Goal: Task Accomplishment & Management: Use online tool/utility

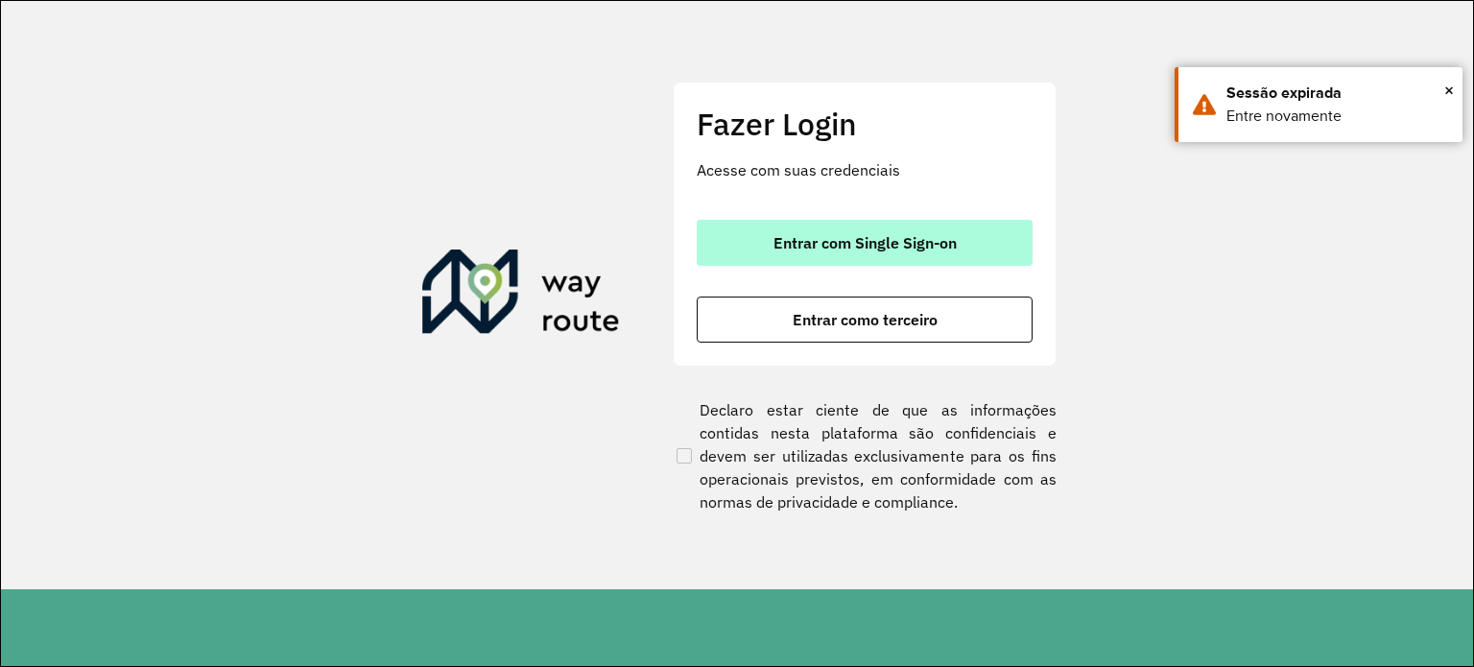
click at [918, 235] on span "Entrar com Single Sign-on" at bounding box center [864, 242] width 183 height 15
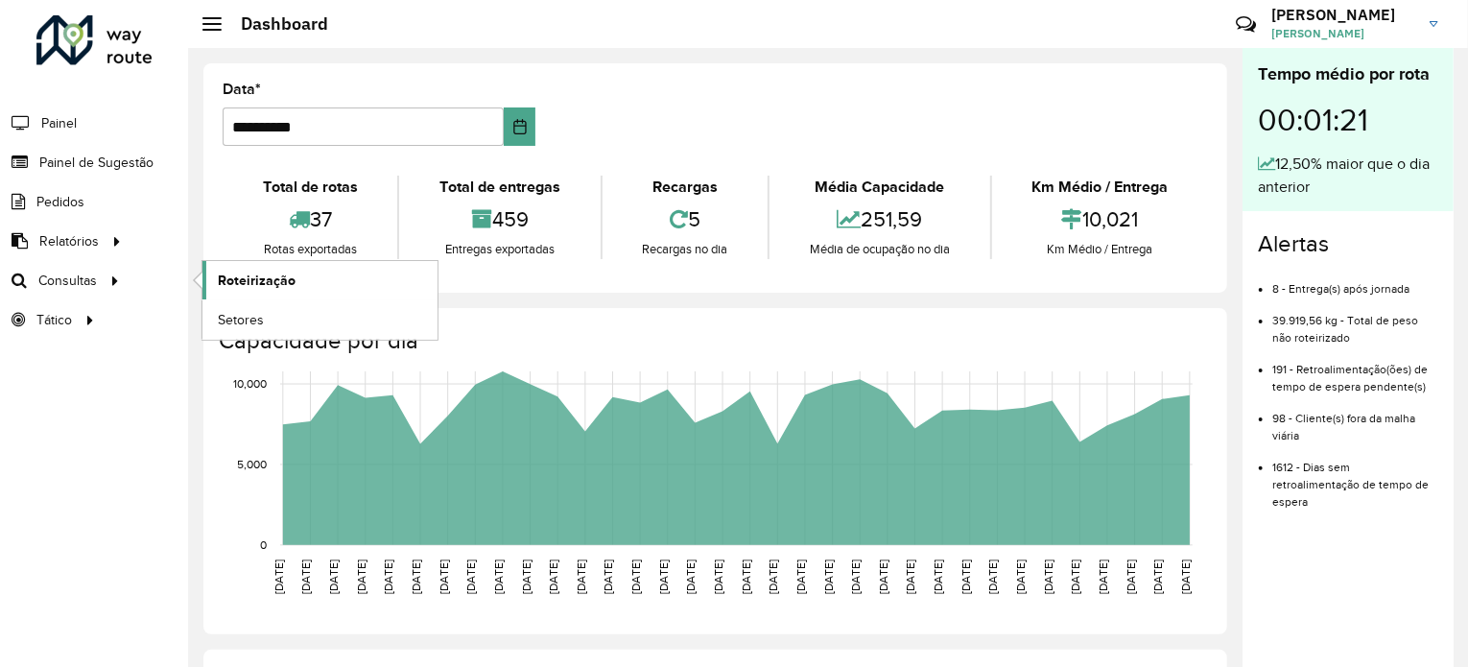
click at [249, 289] on link "Roteirização" at bounding box center [319, 280] width 235 height 38
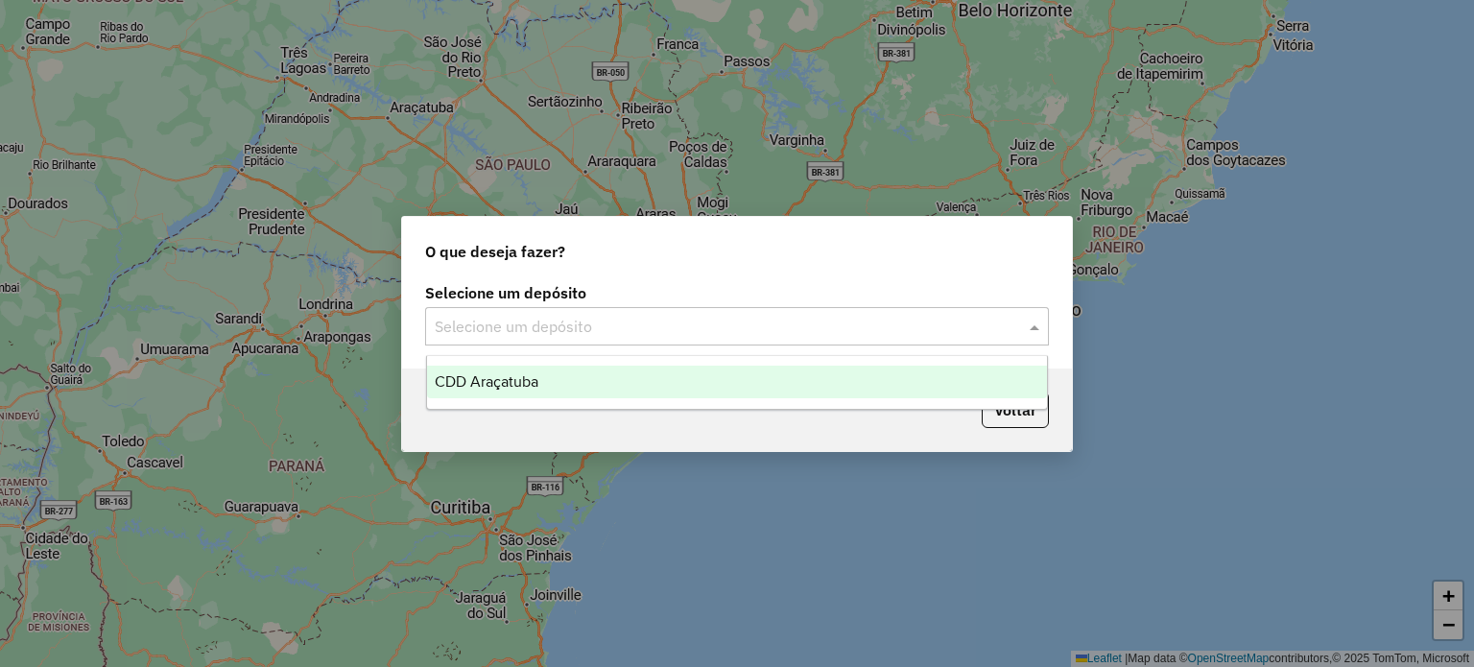
click at [937, 341] on div "Selecione um depósito" at bounding box center [737, 326] width 624 height 38
click at [882, 394] on div "CDD Araçatuba" at bounding box center [737, 382] width 621 height 33
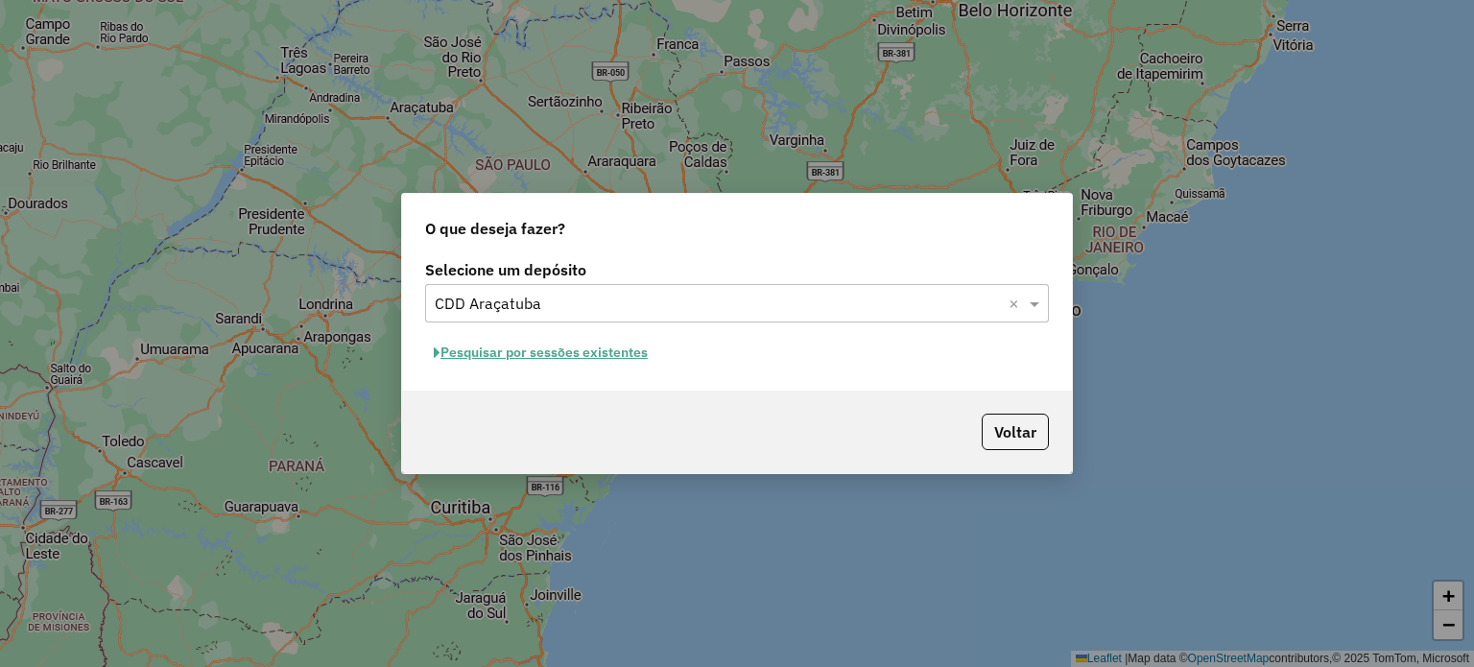
click at [619, 350] on button "Pesquisar por sessões existentes" at bounding box center [540, 353] width 231 height 30
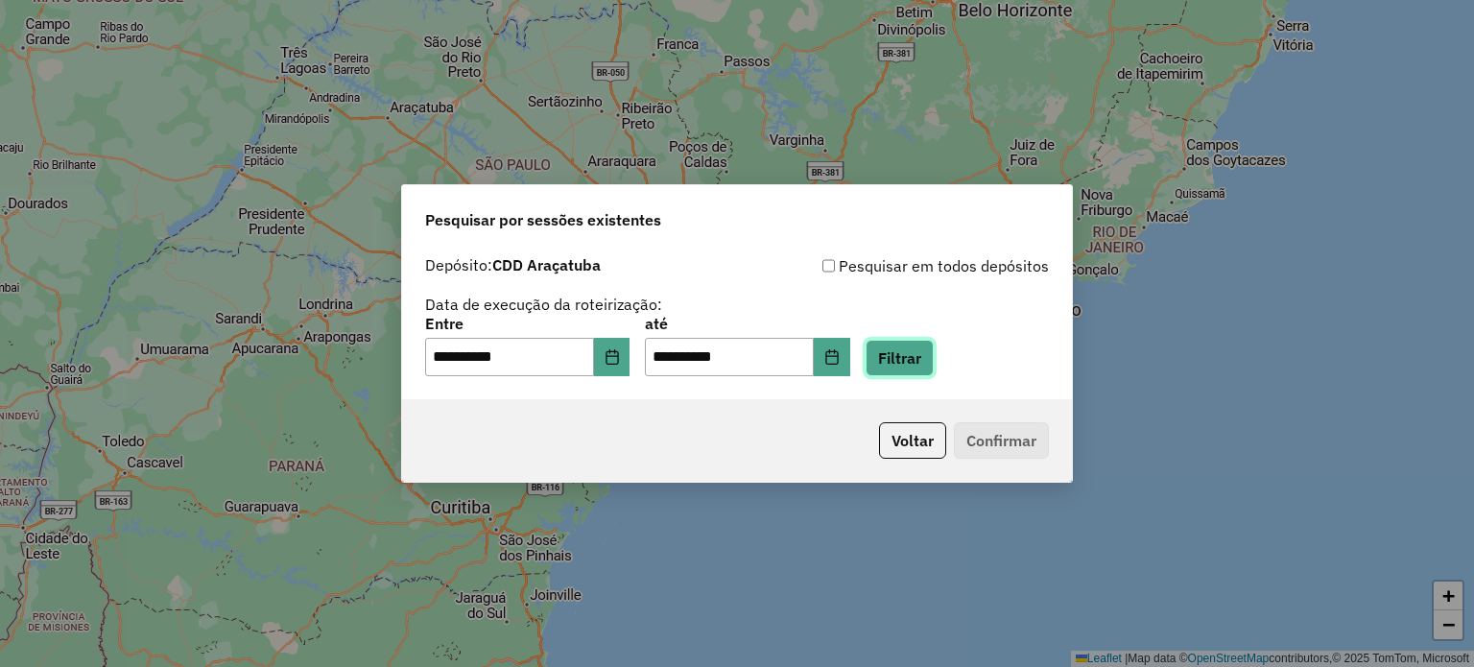
click at [930, 361] on button "Filtrar" at bounding box center [900, 358] width 68 height 36
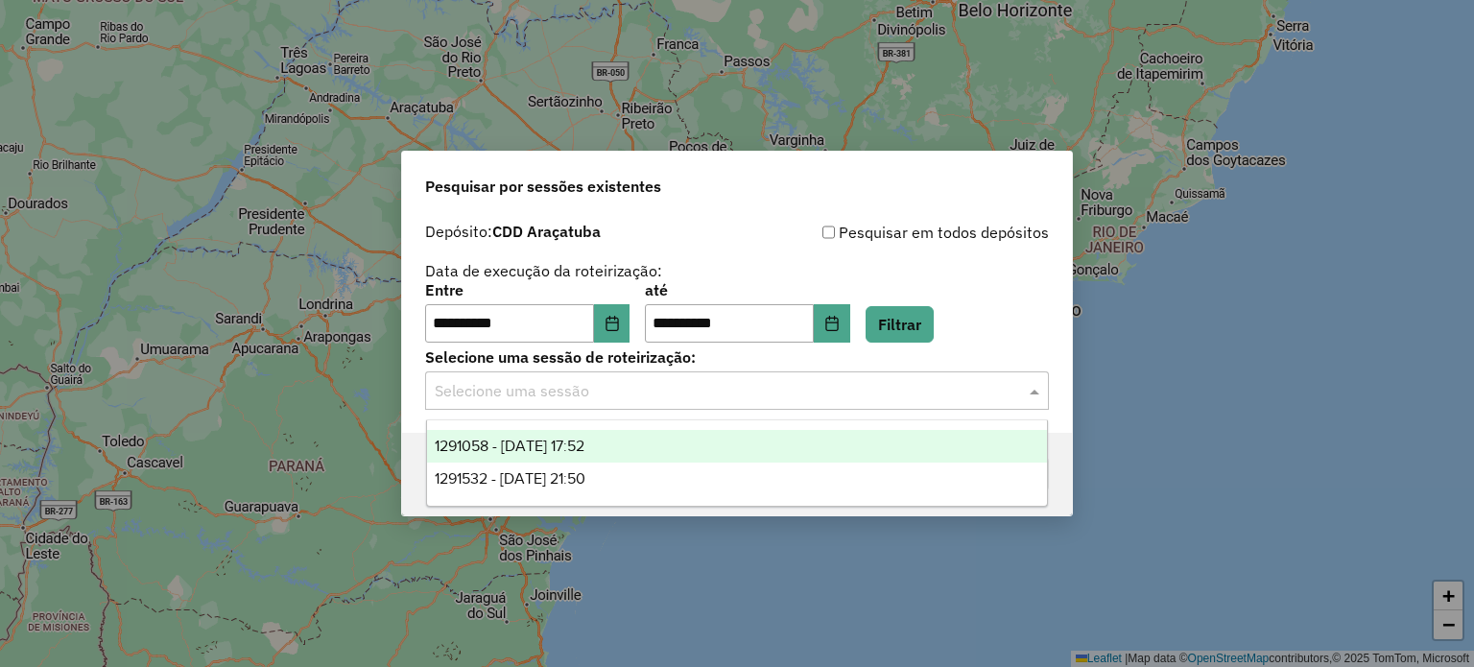
click at [691, 394] on input "text" at bounding box center [718, 391] width 566 height 23
click at [672, 446] on div "1291058 - [DATE] 17:52" at bounding box center [737, 446] width 621 height 33
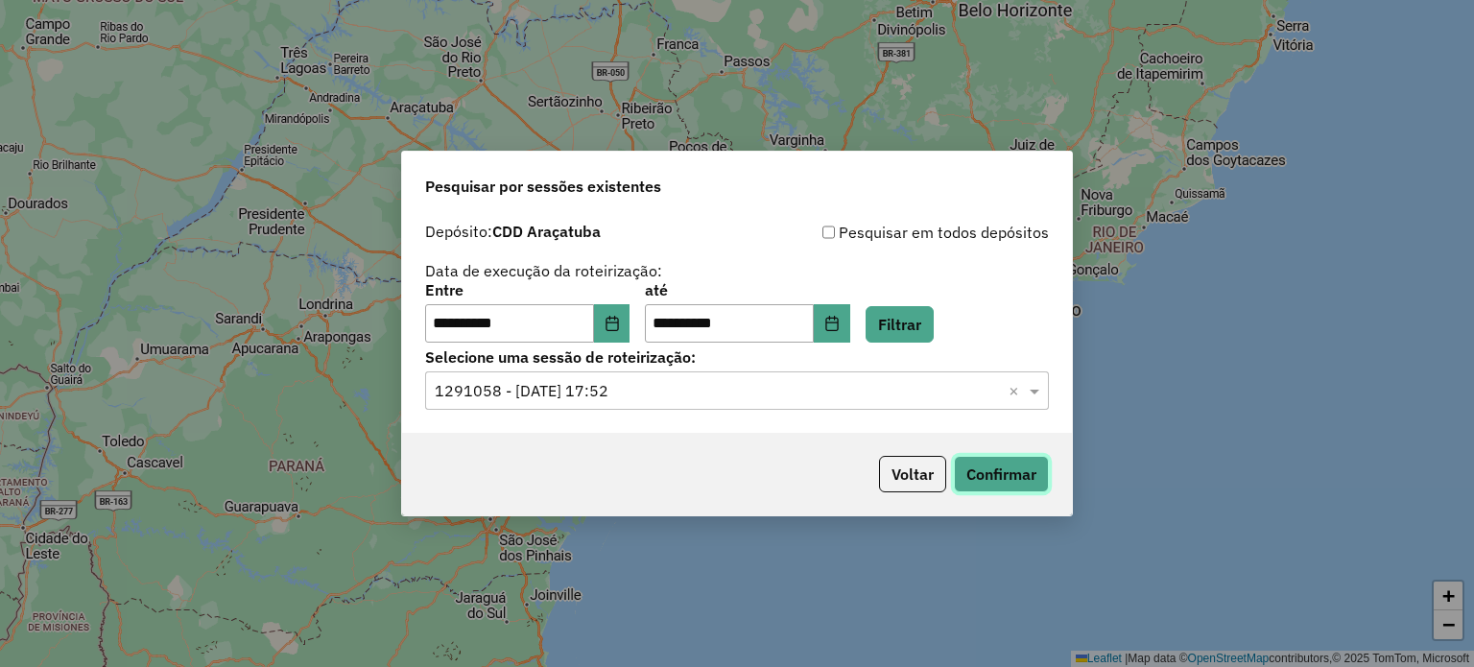
click at [1028, 479] on button "Confirmar" at bounding box center [1001, 474] width 95 height 36
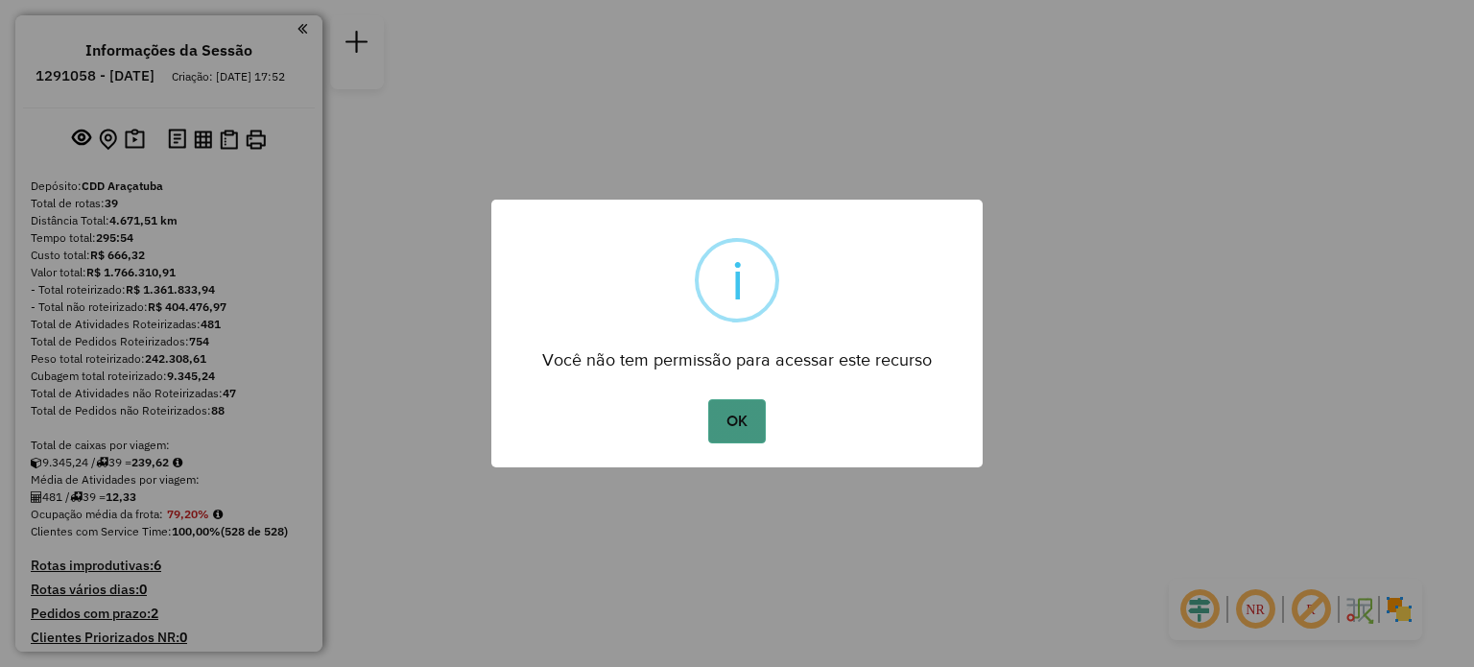
click at [733, 414] on button "OK" at bounding box center [736, 421] width 57 height 44
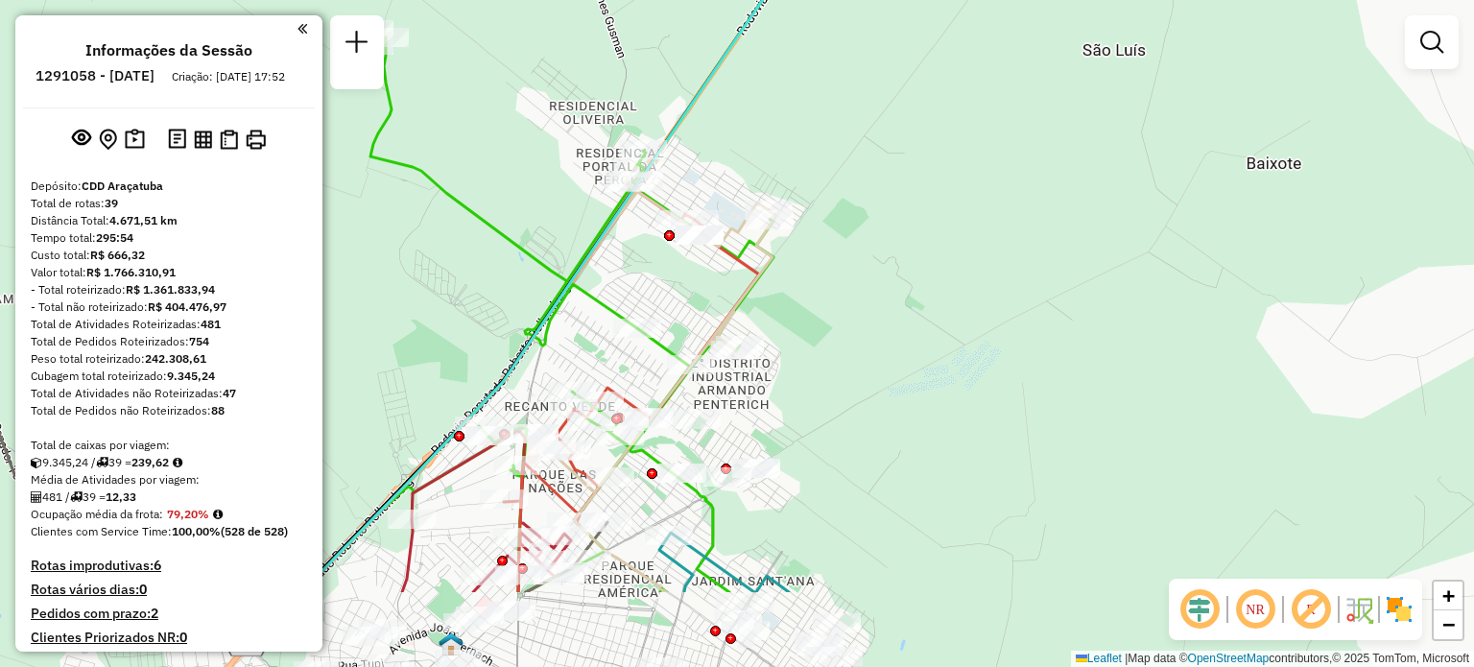
drag, startPoint x: 850, startPoint y: 452, endPoint x: 905, endPoint y: 245, distance: 214.4
click at [905, 245] on div "Janela de atendimento Grade de atendimento Capacidade Transportadoras Veículos …" at bounding box center [737, 333] width 1474 height 667
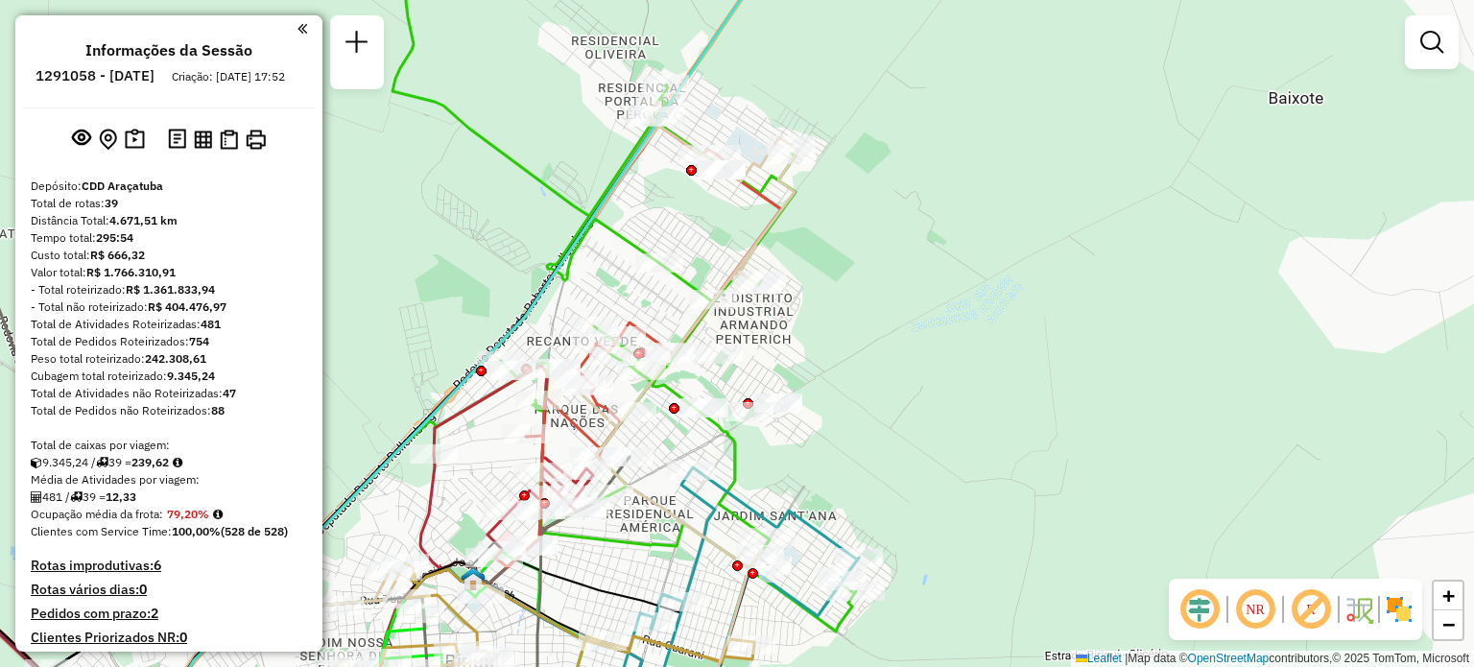
click at [1262, 605] on em at bounding box center [1255, 609] width 46 height 46
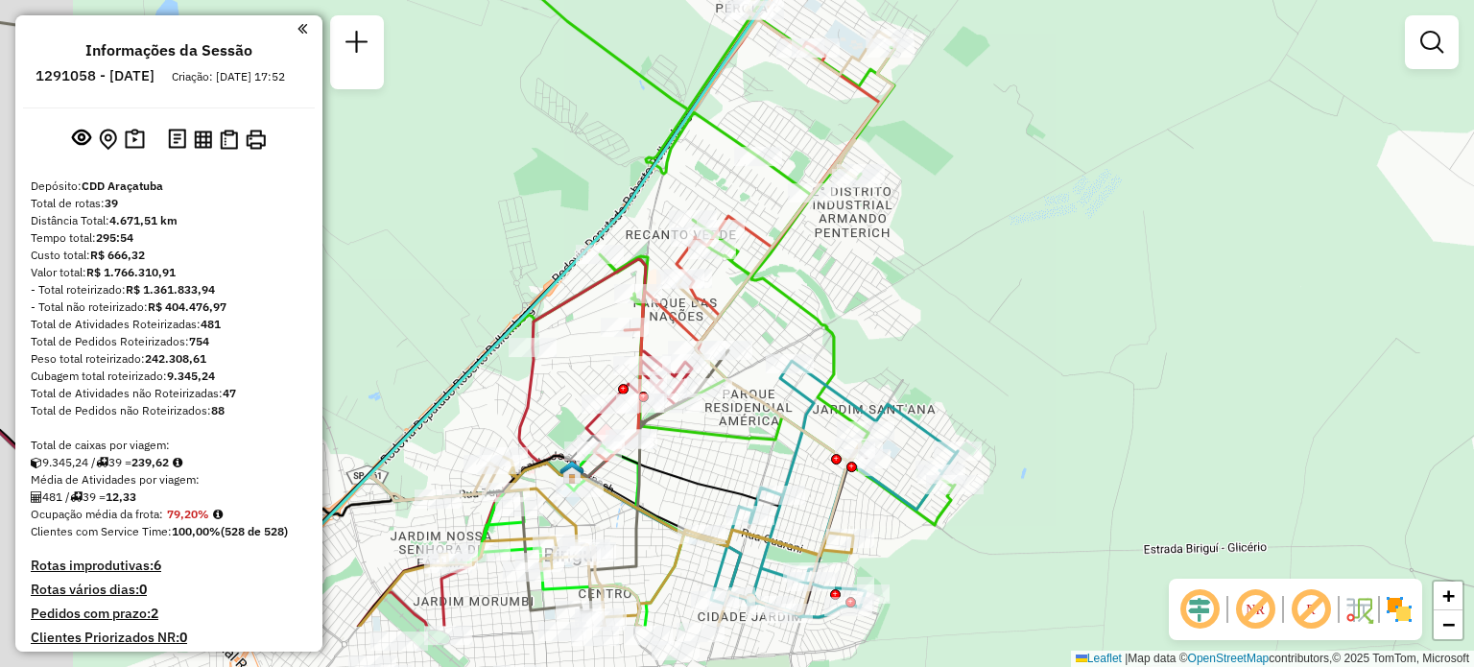
drag, startPoint x: 1000, startPoint y: 439, endPoint x: 1104, endPoint y: 326, distance: 154.1
click at [1104, 326] on div "Janela de atendimento Grade de atendimento Capacidade Transportadoras Veículos …" at bounding box center [737, 333] width 1474 height 667
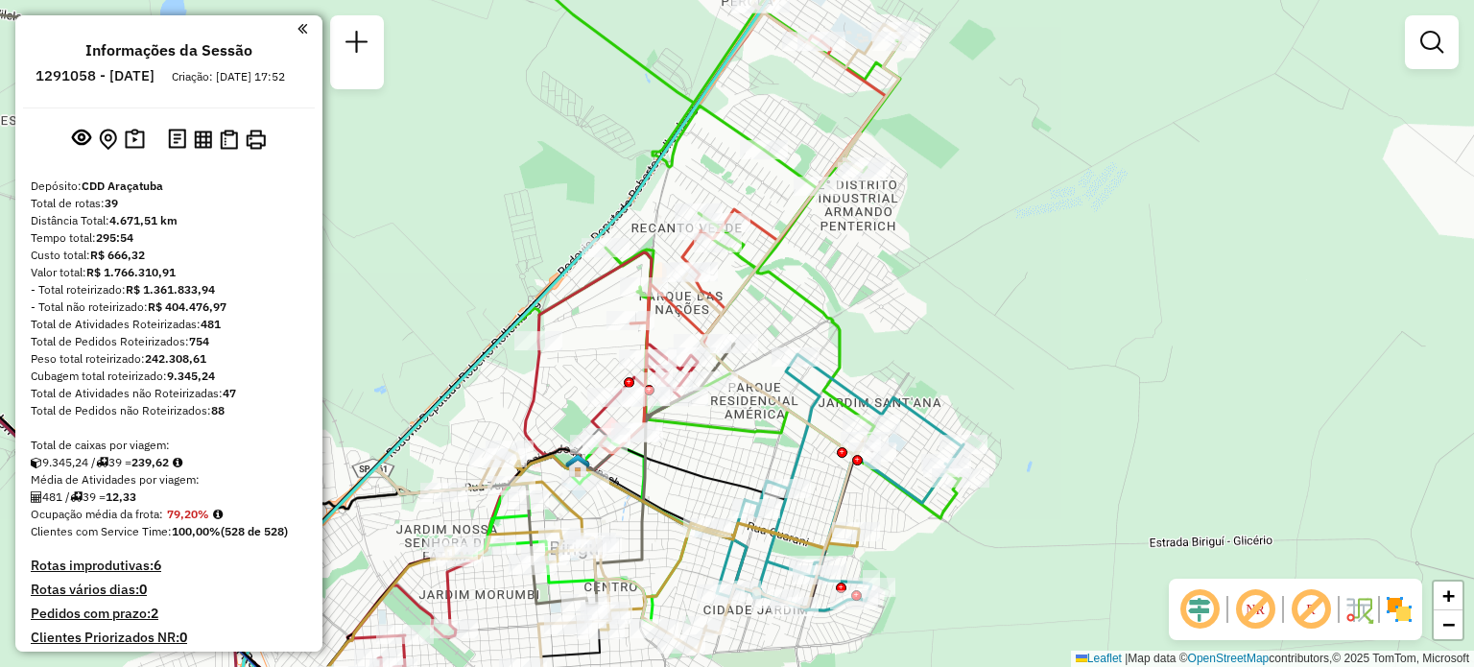
click at [1401, 601] on img at bounding box center [1399, 609] width 31 height 31
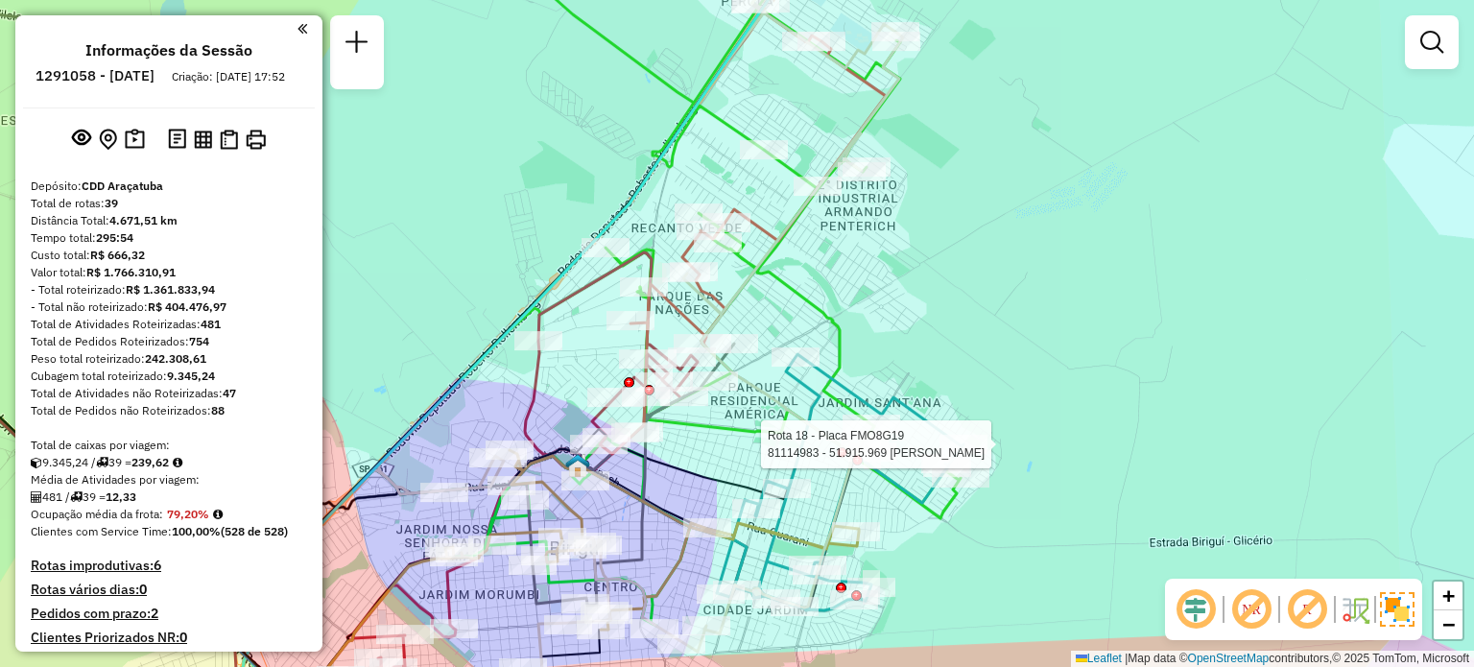
select select "**********"
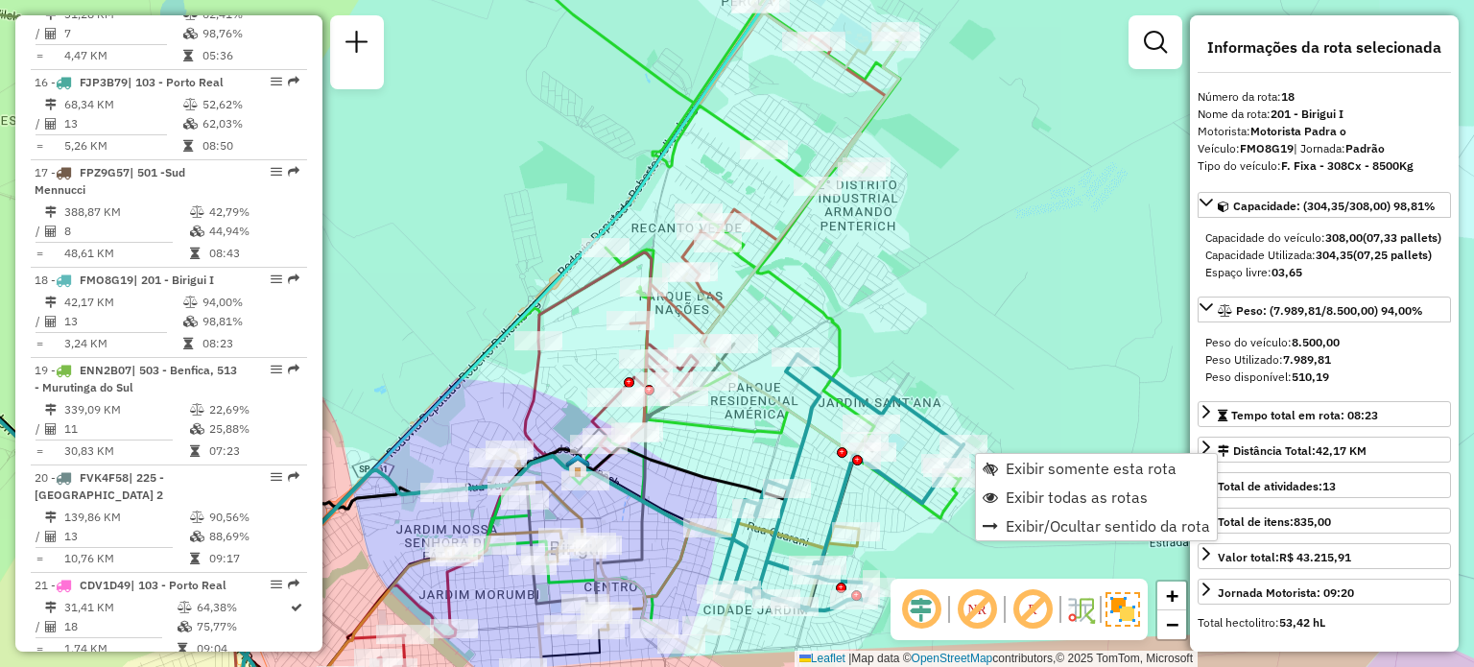
scroll to position [2479, 0]
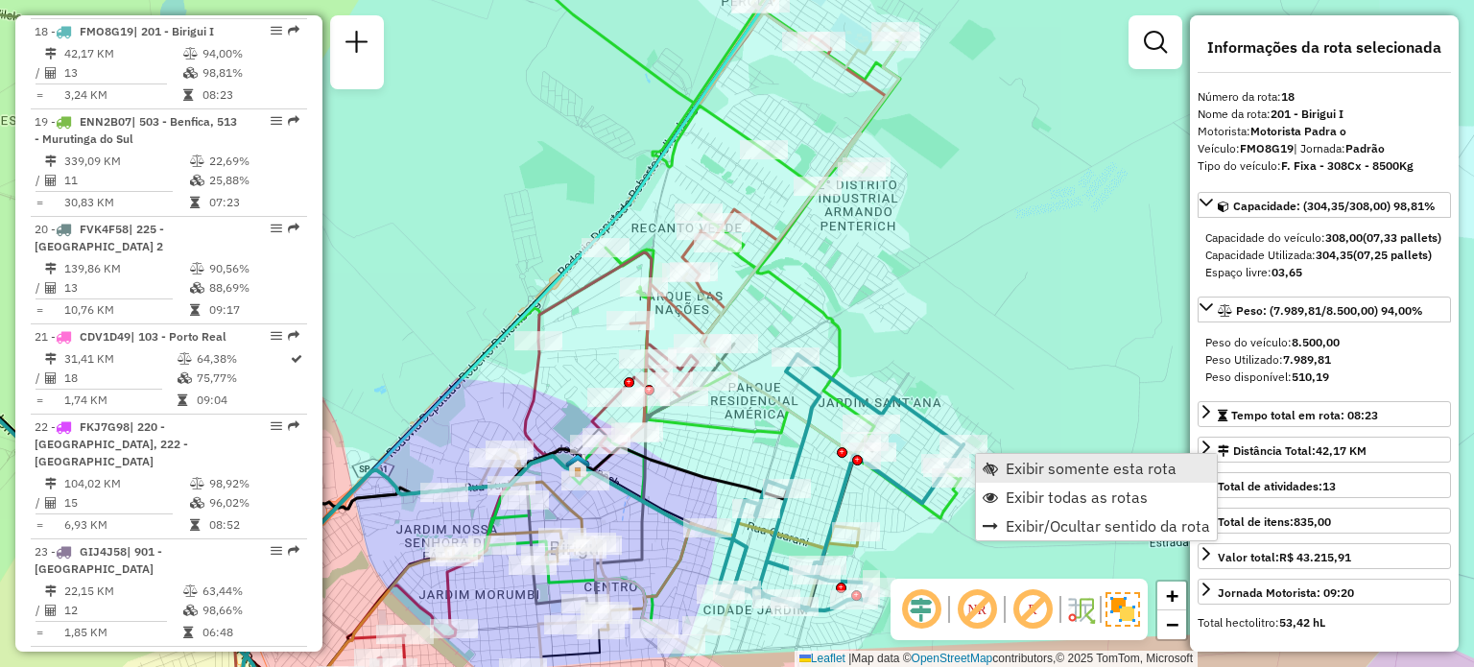
click at [1033, 466] on span "Exibir somente esta rota" at bounding box center [1091, 468] width 171 height 15
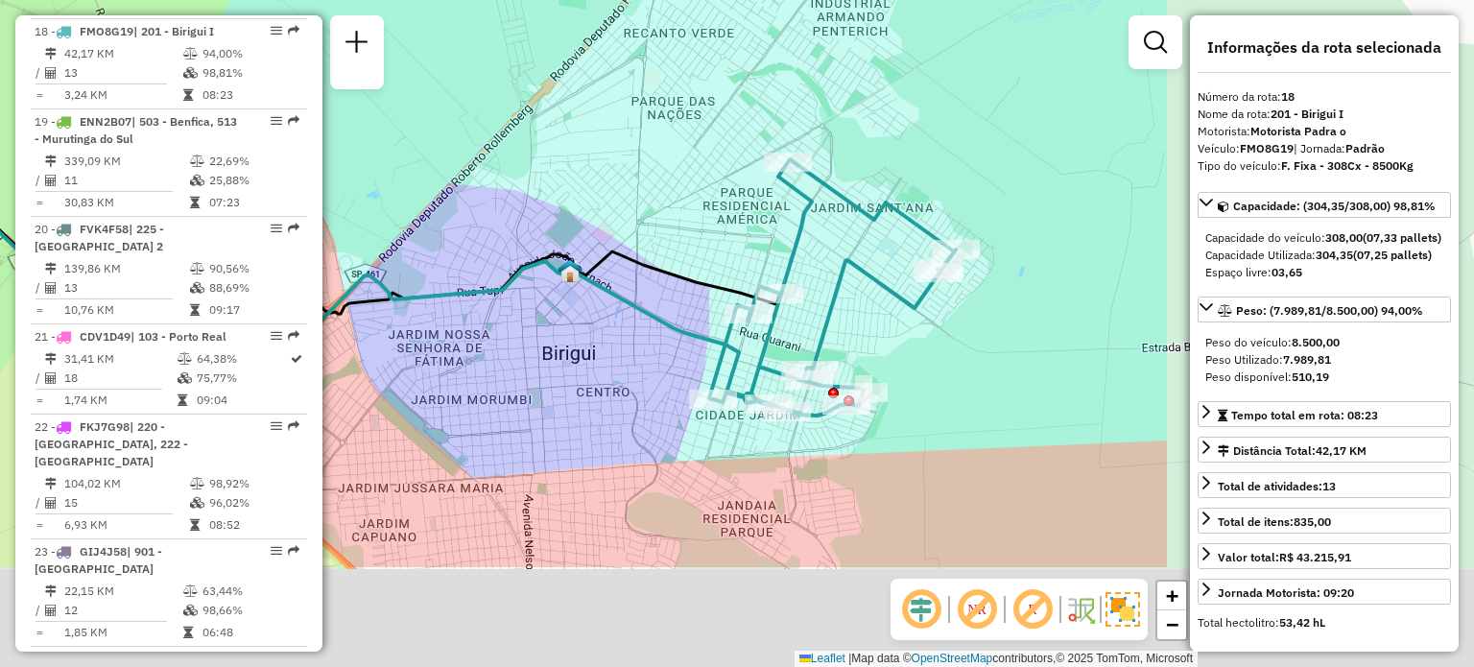
drag, startPoint x: 1033, startPoint y: 466, endPoint x: 580, endPoint y: 299, distance: 483.6
click at [580, 299] on div "Janela de atendimento Grade de atendimento Capacidade Transportadoras Veículos …" at bounding box center [737, 333] width 1474 height 667
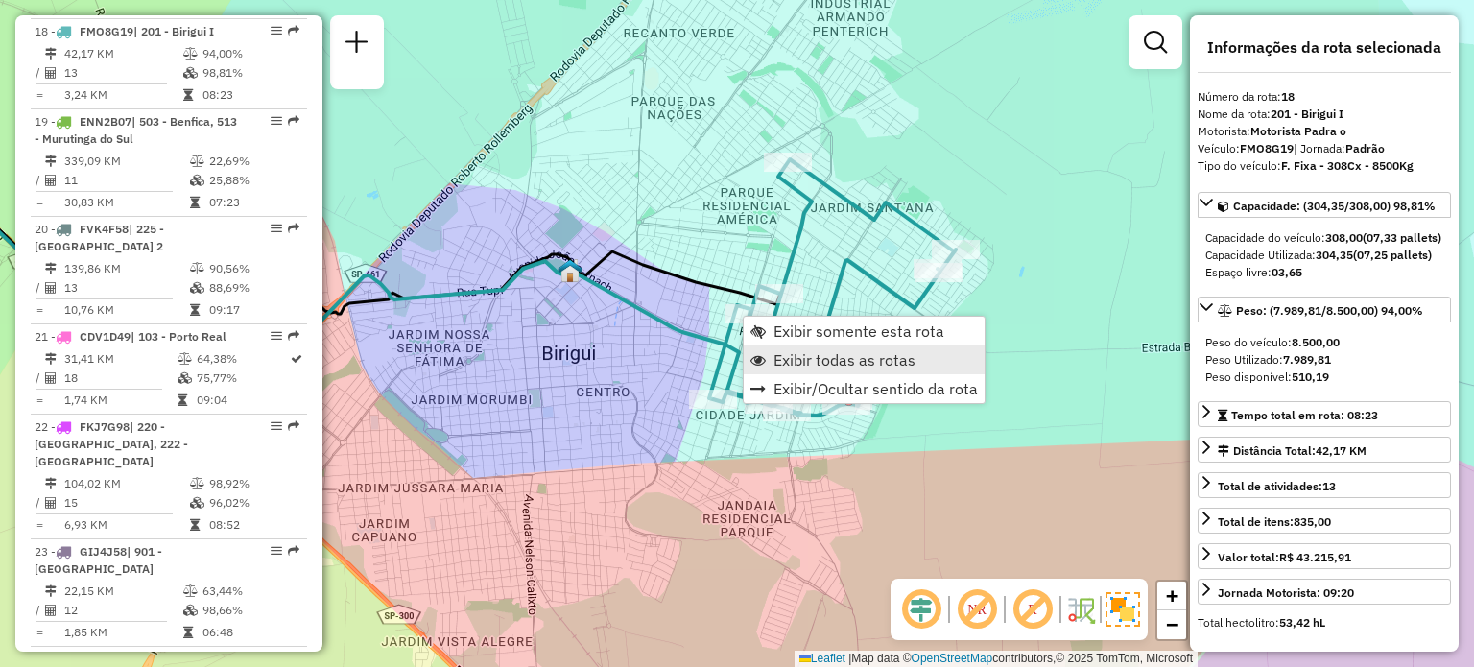
click at [766, 356] on link "Exibir todas as rotas" at bounding box center [864, 359] width 241 height 29
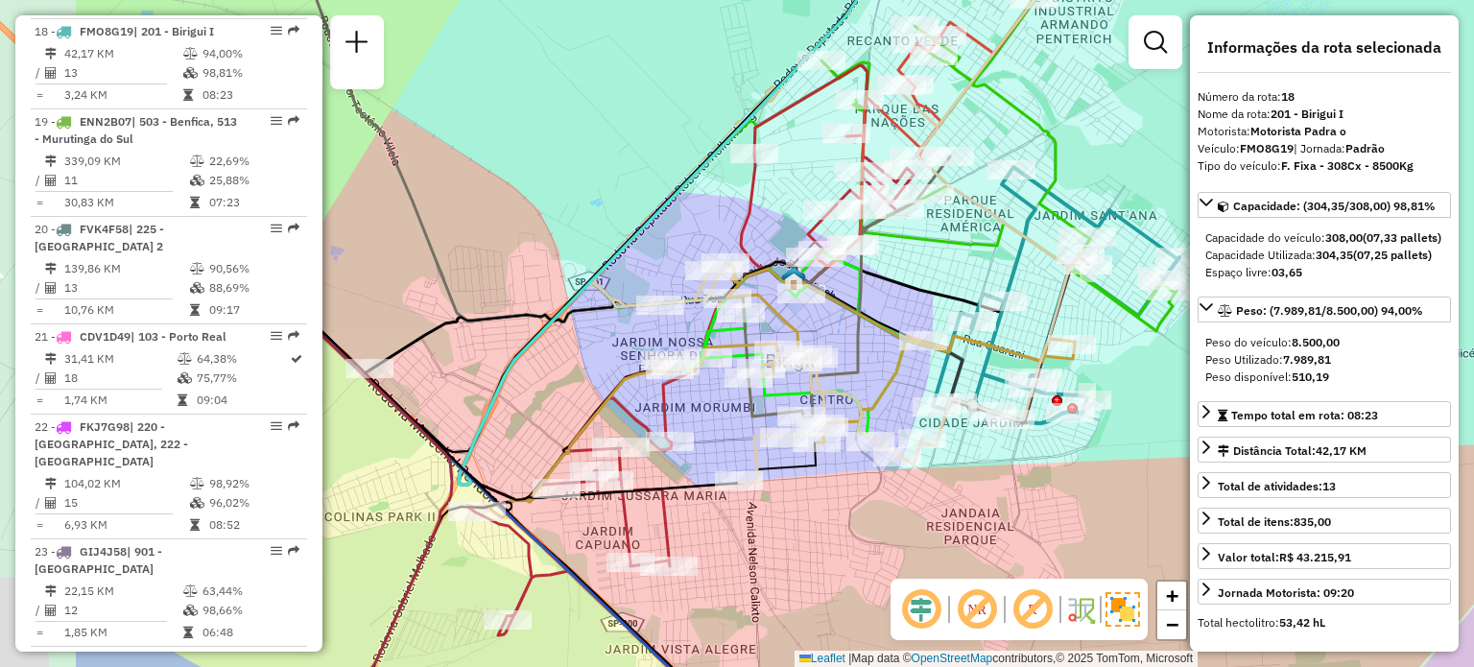
drag, startPoint x: 510, startPoint y: 524, endPoint x: 736, endPoint y: 532, distance: 225.6
click at [736, 532] on div "Janela de atendimento Grade de atendimento Capacidade Transportadoras Veículos …" at bounding box center [737, 333] width 1474 height 667
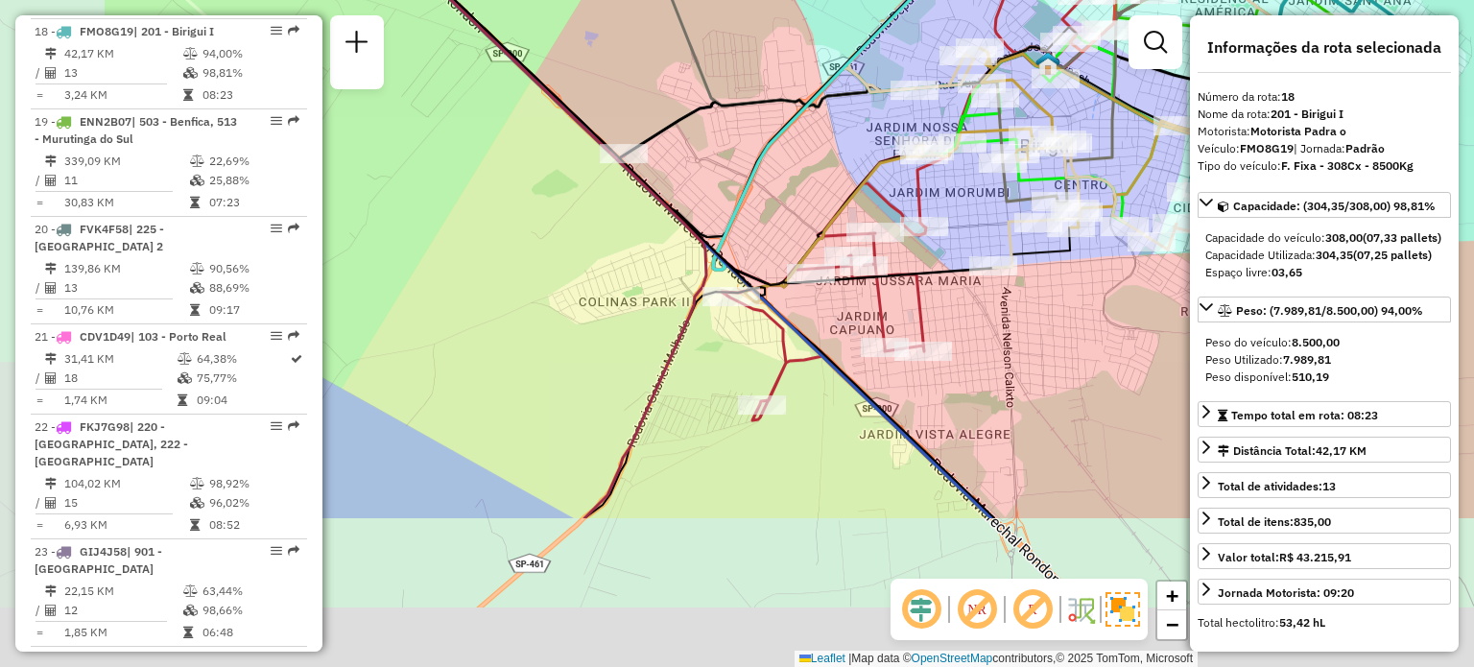
drag, startPoint x: 764, startPoint y: 540, endPoint x: 1016, endPoint y: 325, distance: 331.5
click at [1016, 325] on div "Janela de atendimento Grade de atendimento Capacidade Transportadoras Veículos …" at bounding box center [737, 333] width 1474 height 667
